Goal: Find contact information: Find contact information

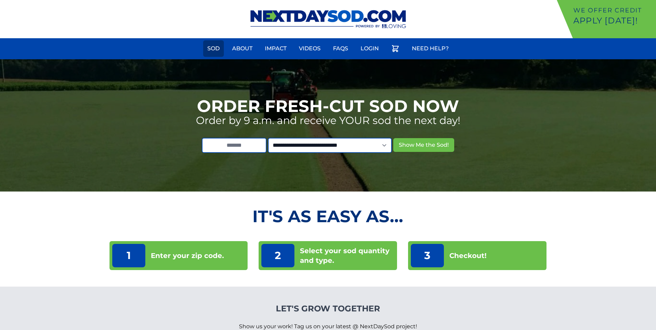
click at [209, 51] on link "Sod" at bounding box center [213, 48] width 21 height 17
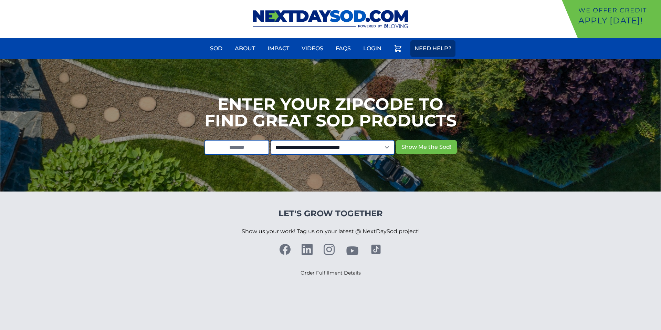
click at [436, 48] on link "Need Help?" at bounding box center [432, 48] width 45 height 17
